Goal: Find specific fact: Find specific fact

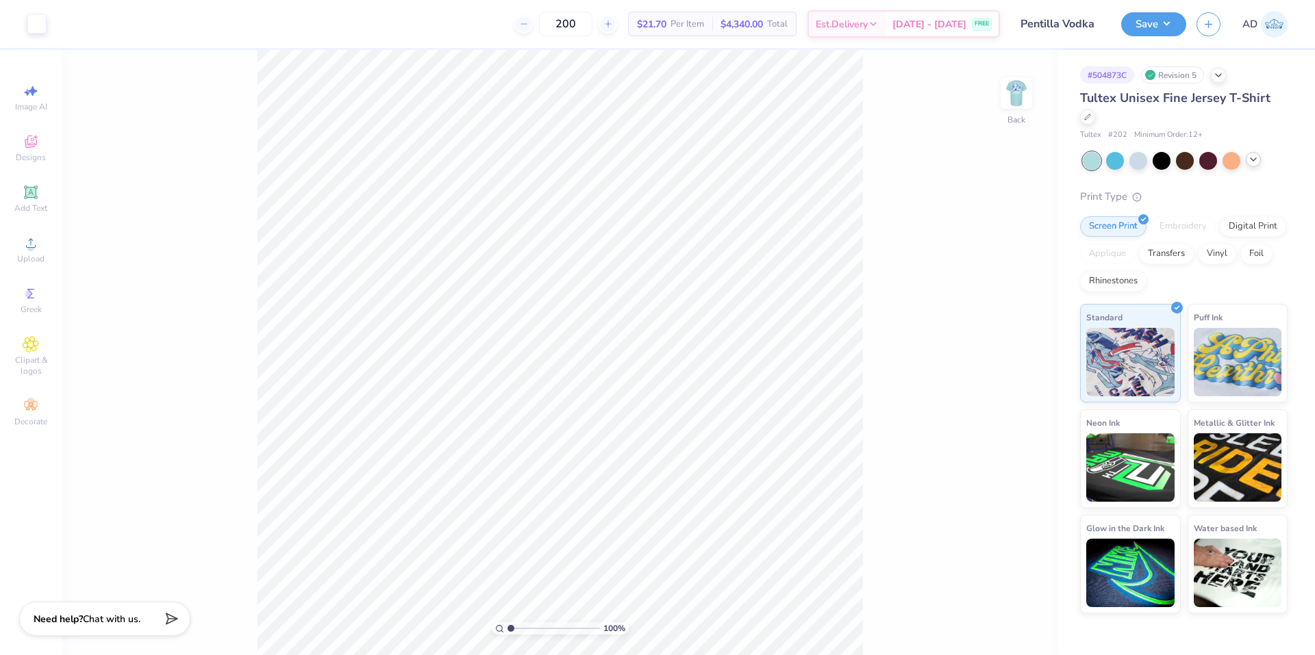
click at [1257, 160] on icon at bounding box center [1253, 159] width 11 height 11
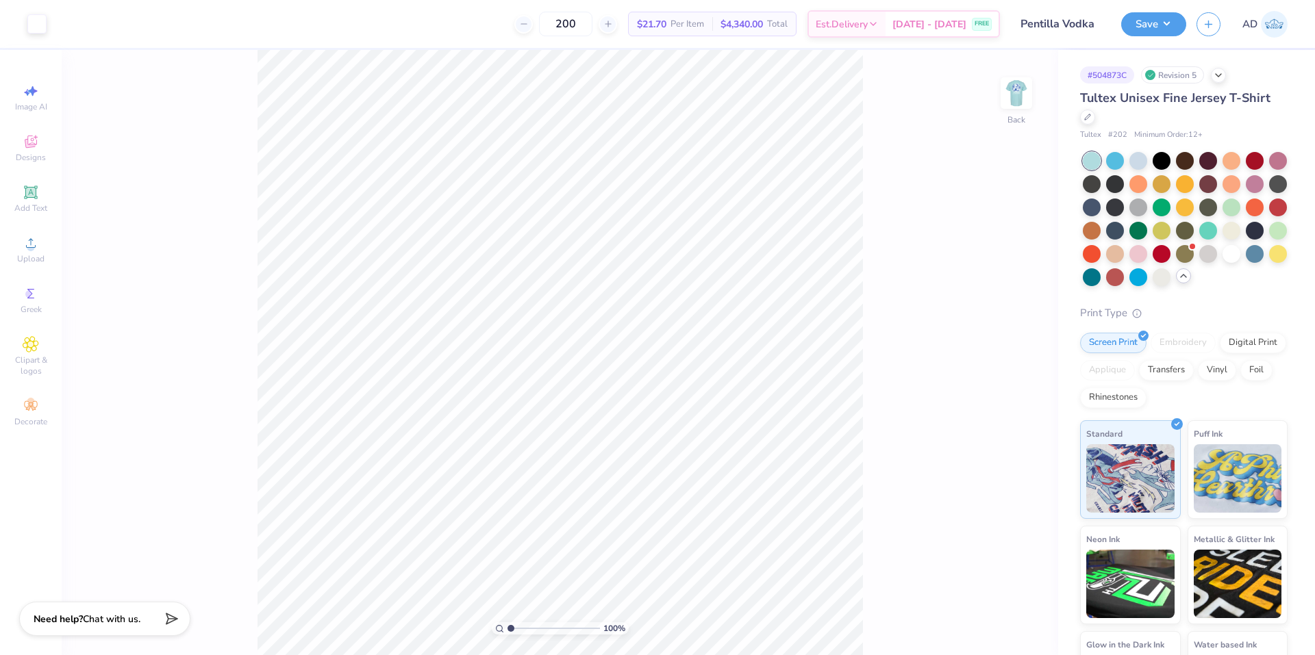
click at [1120, 134] on span "# 202" at bounding box center [1117, 135] width 19 height 12
copy span "202"
click at [1097, 99] on span "Tultex Unisex Fine Jersey T-Shirt" at bounding box center [1175, 98] width 190 height 16
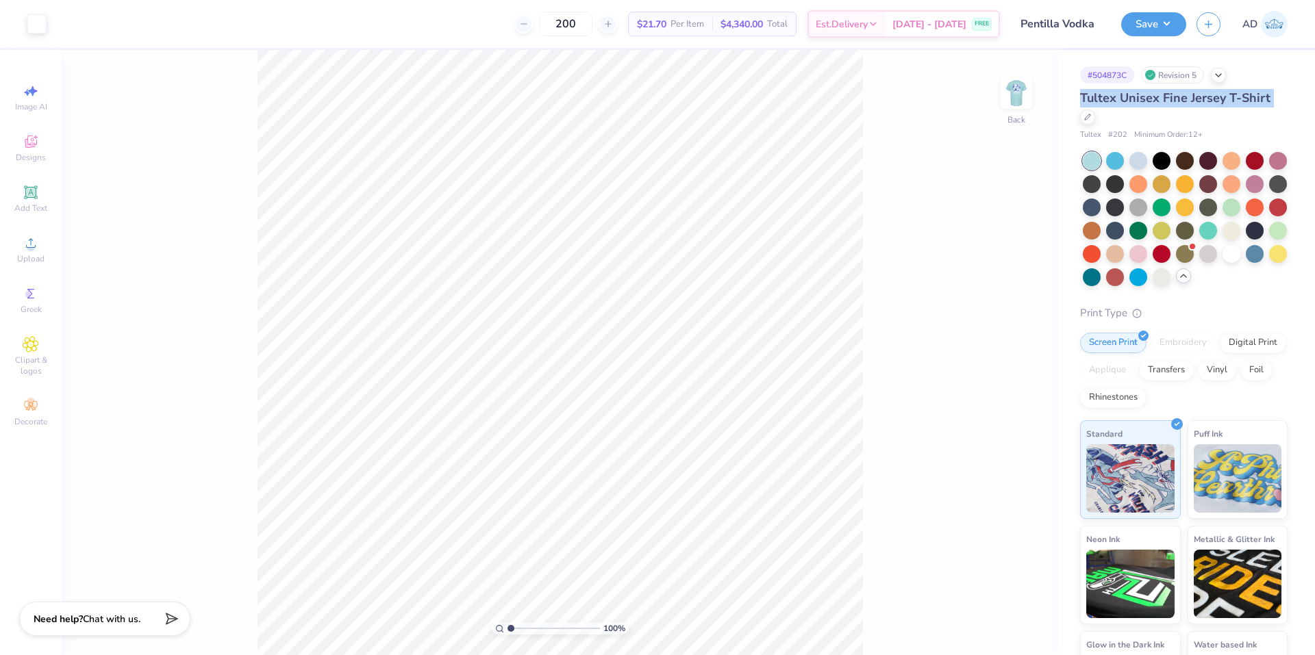
click at [1097, 99] on span "Tultex Unisex Fine Jersey T-Shirt" at bounding box center [1175, 98] width 190 height 16
copy div "Tultex Unisex Fine Jersey T-Shirt"
click at [1100, 279] on div at bounding box center [1092, 276] width 18 height 18
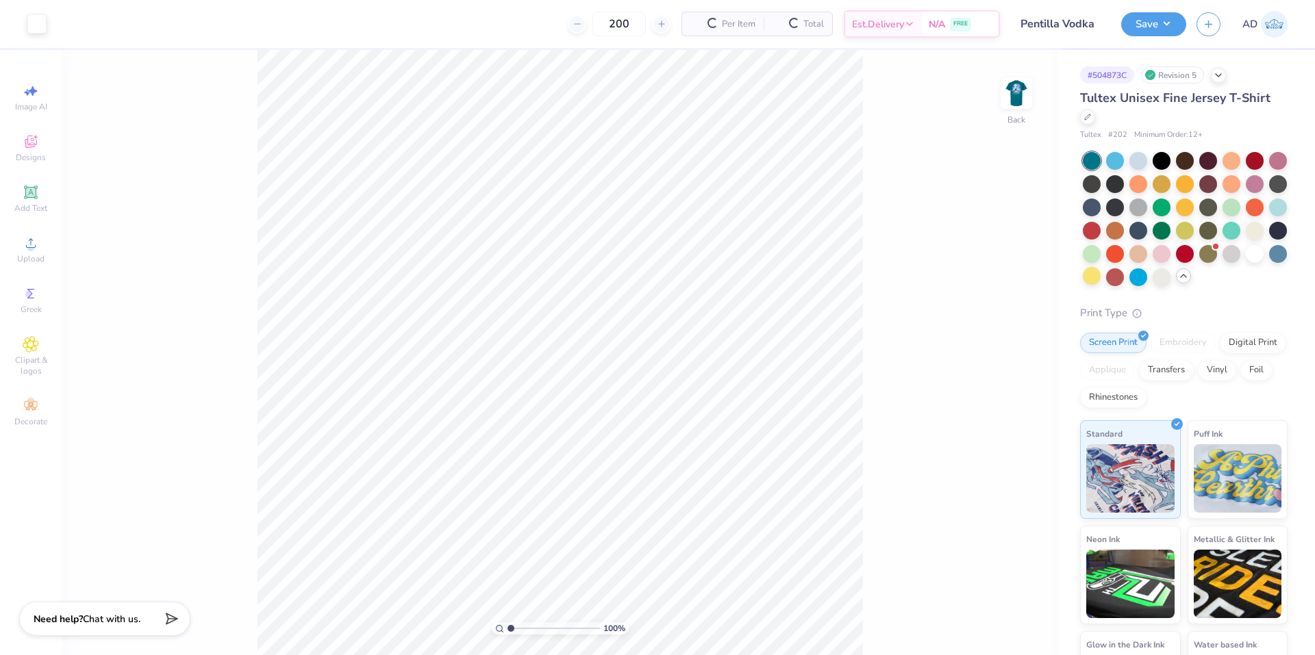
click at [1246, 263] on div at bounding box center [1255, 254] width 18 height 18
click at [1147, 277] on div at bounding box center [1138, 276] width 18 height 18
